Goal: Task Accomplishment & Management: Complete application form

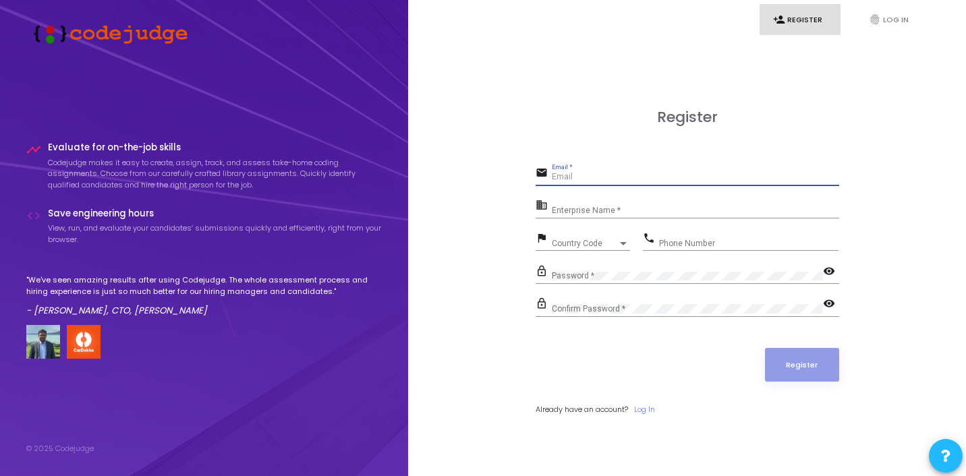
click at [580, 174] on input "Email *" at bounding box center [695, 177] width 287 height 9
type input "[EMAIL_ADDRESS][DOMAIN_NAME]"
click at [593, 216] on div "Enterprise Name *" at bounding box center [695, 207] width 287 height 21
click at [438, 231] on div "Register email [EMAIL_ADDRESS][DOMAIN_NAME] Email * business Enterprise Name * …" at bounding box center [687, 277] width 528 height 476
click at [661, 205] on div "Enterprise Name *" at bounding box center [695, 207] width 287 height 21
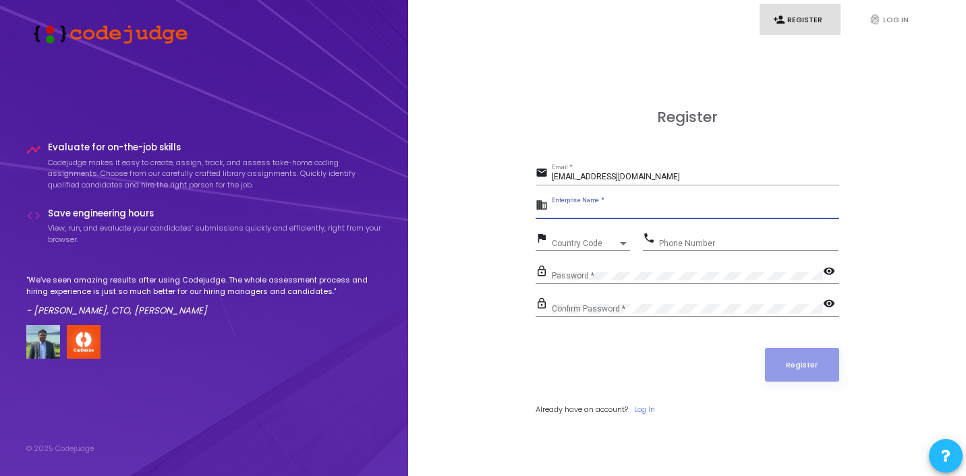
type input "S"
